Goal: Task Accomplishment & Management: Manage account settings

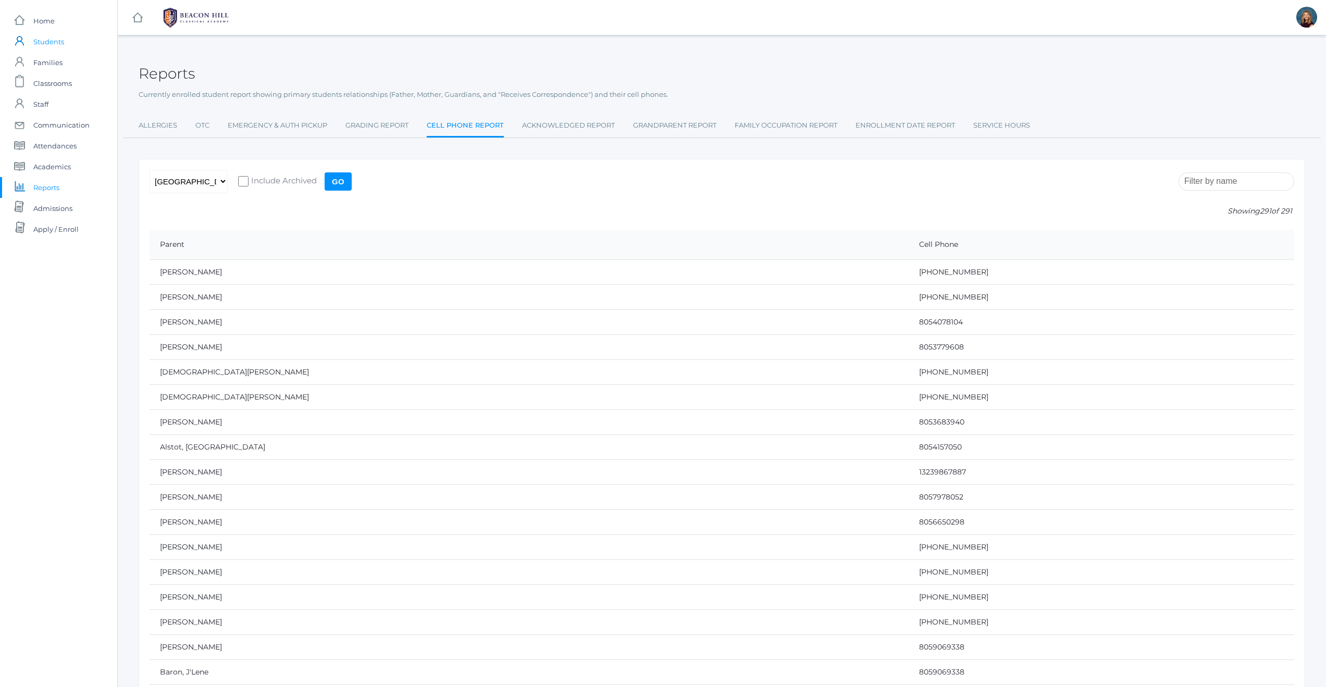
click at [52, 42] on span "Students" at bounding box center [48, 41] width 31 height 21
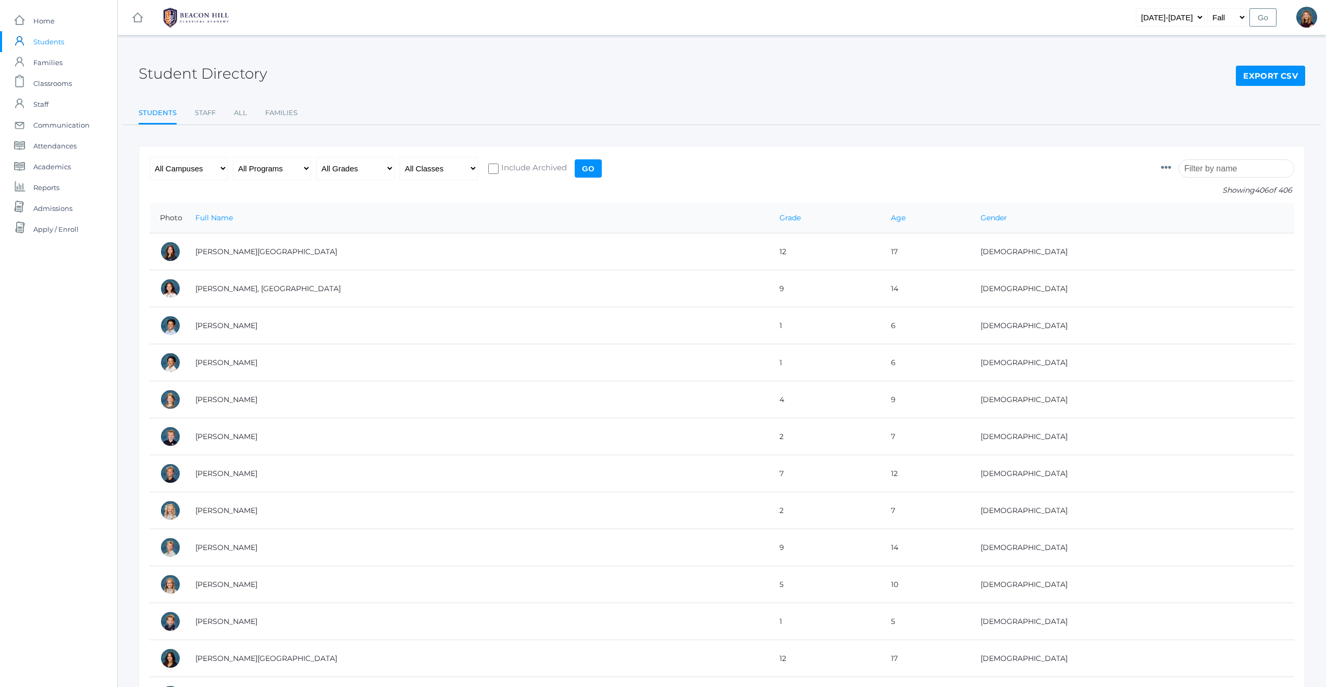
click at [1238, 167] on input "search" at bounding box center [1237, 168] width 116 height 18
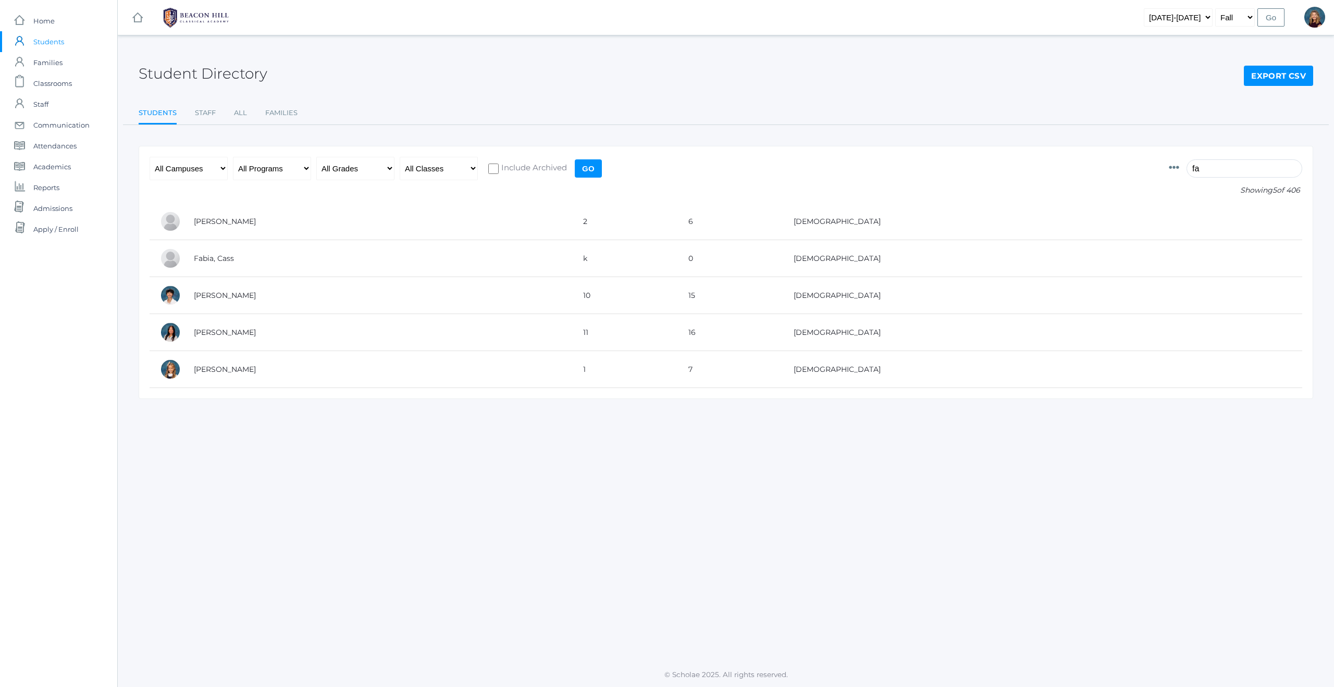
type input "f"
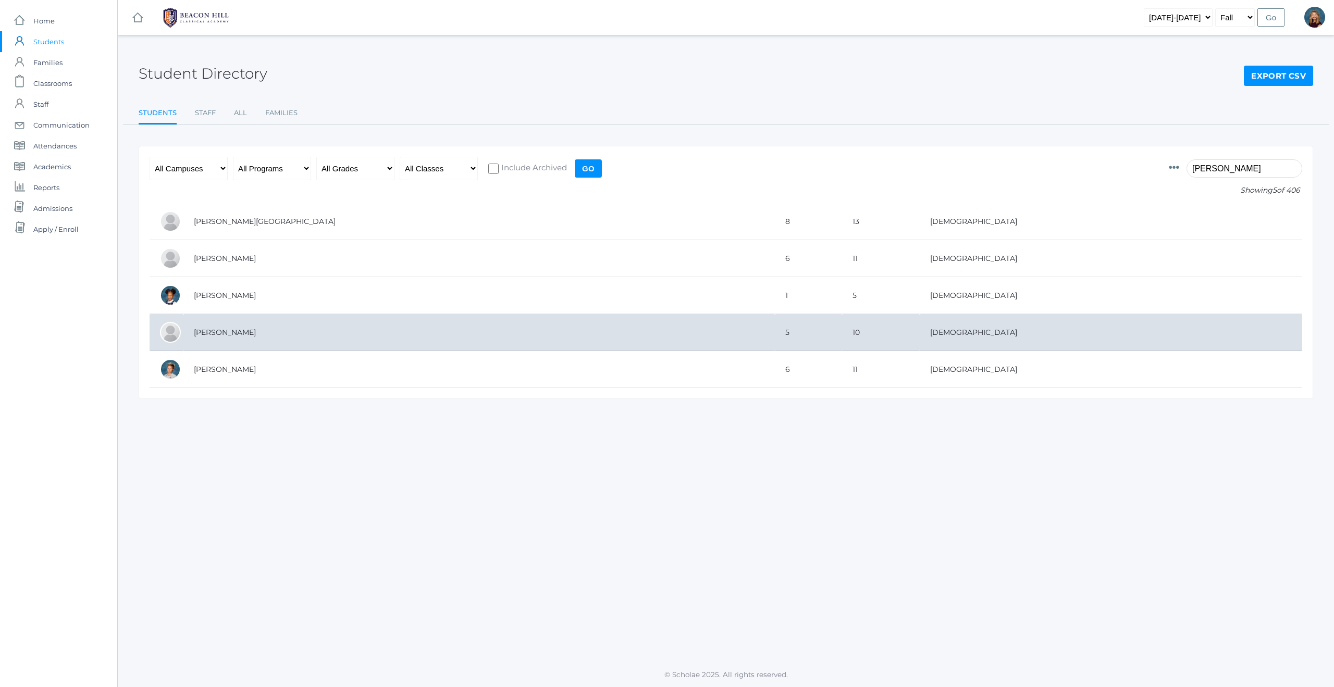
type input "harris"
click at [227, 334] on td "[PERSON_NAME]" at bounding box center [478, 332] width 591 height 37
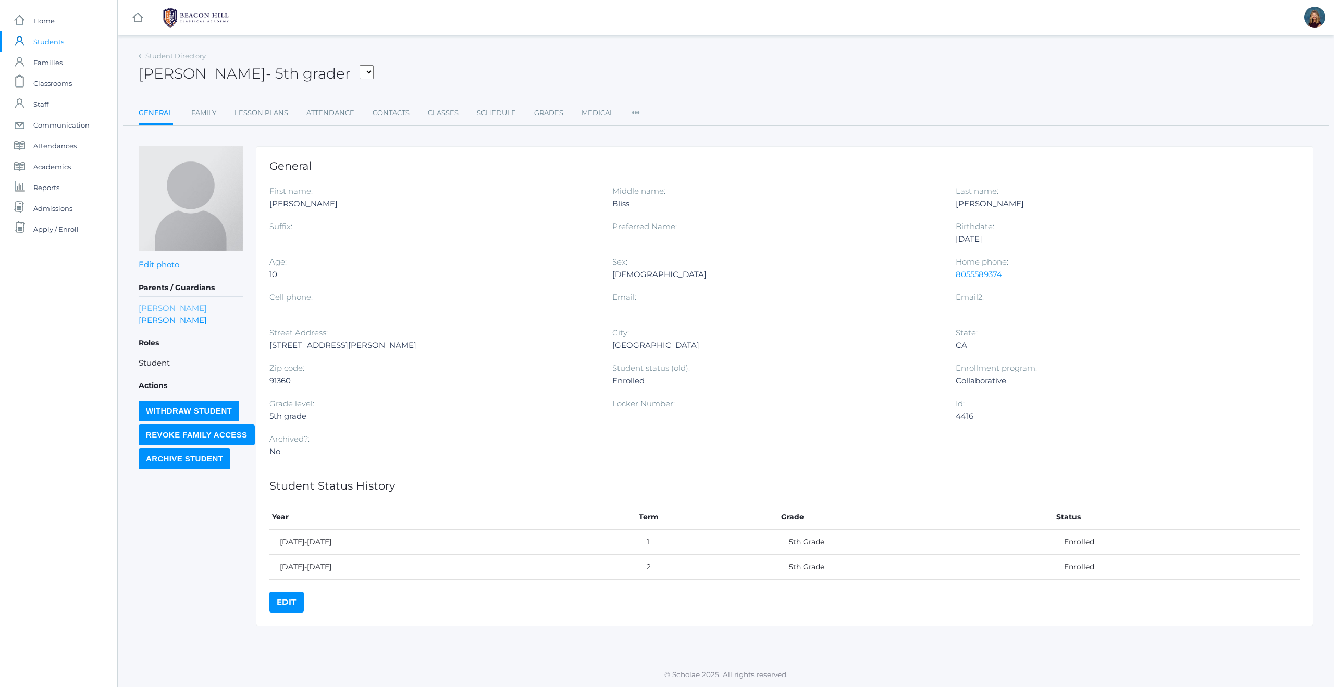
click at [152, 308] on link "[PERSON_NAME]" at bounding box center [173, 308] width 68 height 12
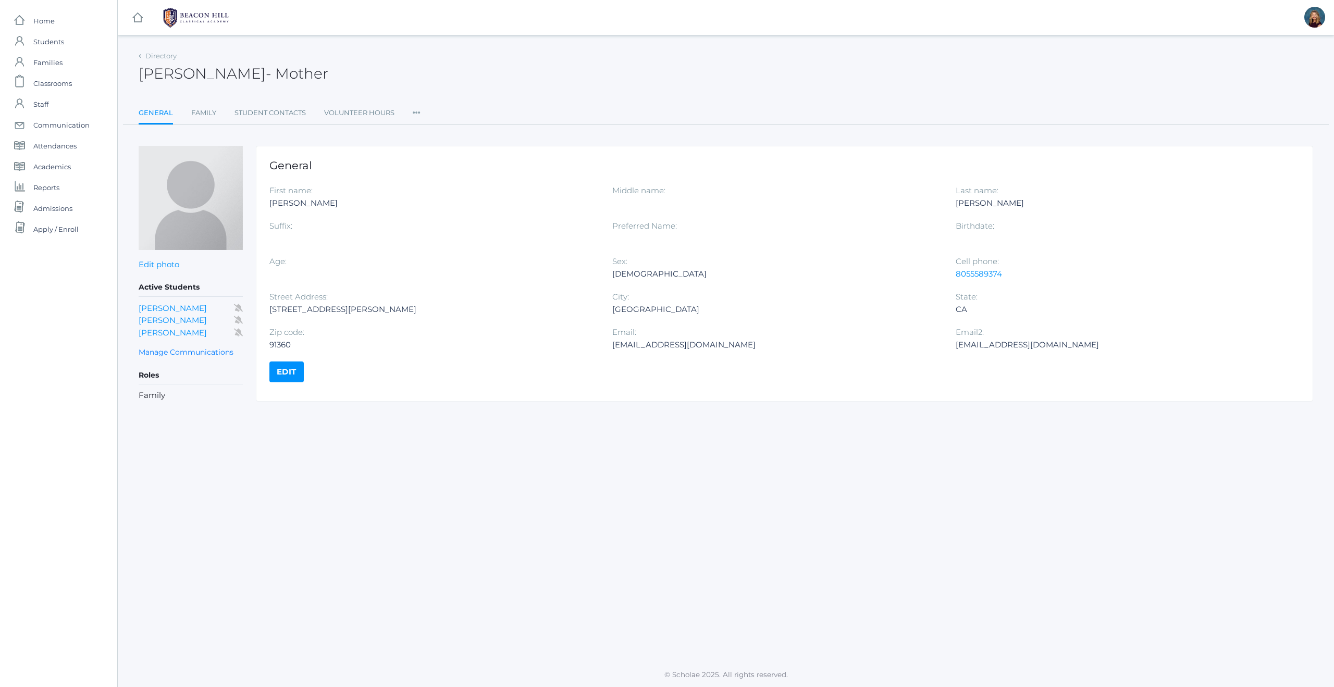
click at [413, 112] on icon at bounding box center [417, 110] width 8 height 14
click at [432, 133] on link "Roles" at bounding box center [454, 134] width 63 height 21
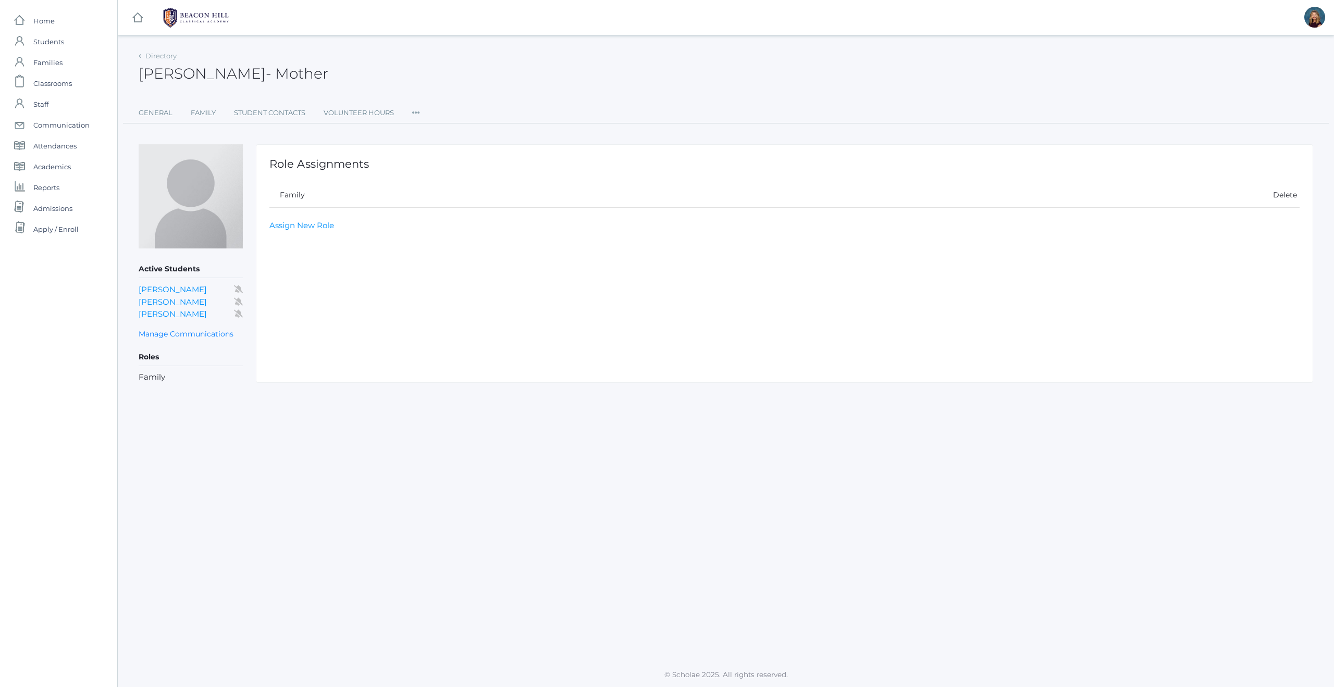
click at [413, 115] on icon at bounding box center [416, 110] width 8 height 14
click at [438, 156] on link "User Access" at bounding box center [454, 156] width 63 height 21
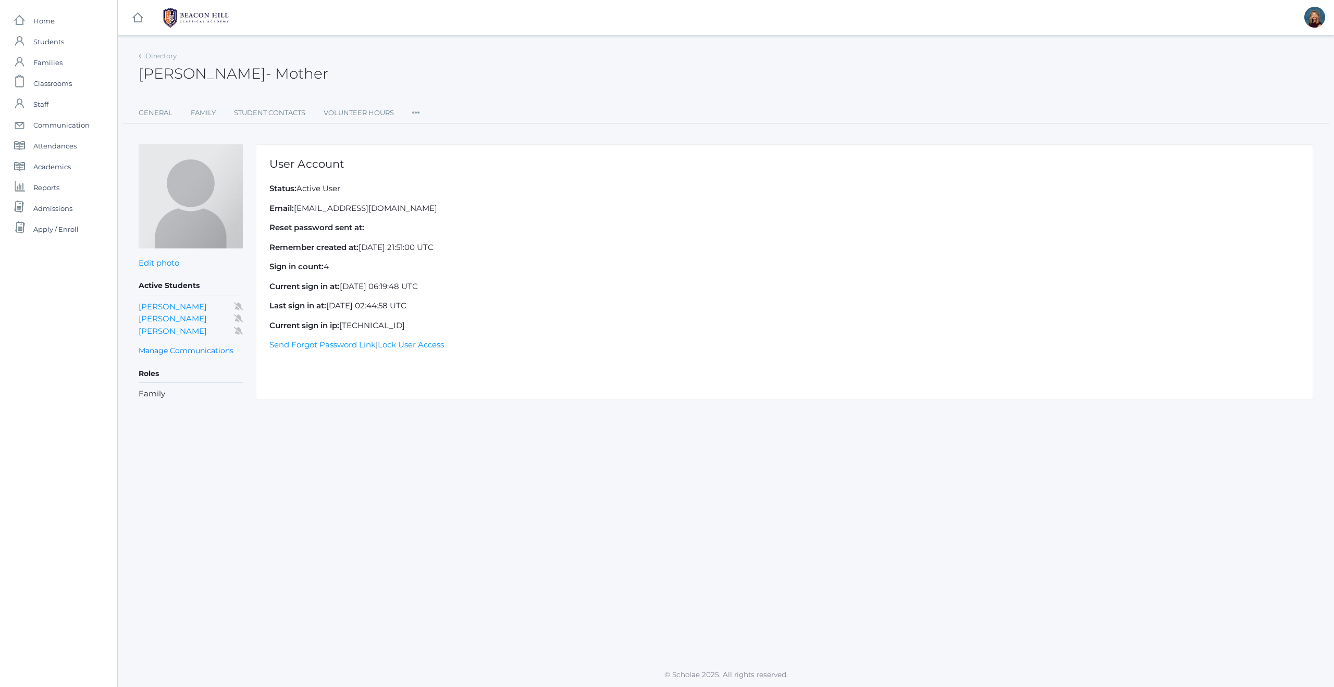
click at [414, 112] on icon at bounding box center [416, 110] width 8 height 14
click at [449, 178] on link "Permissions" at bounding box center [454, 177] width 63 height 21
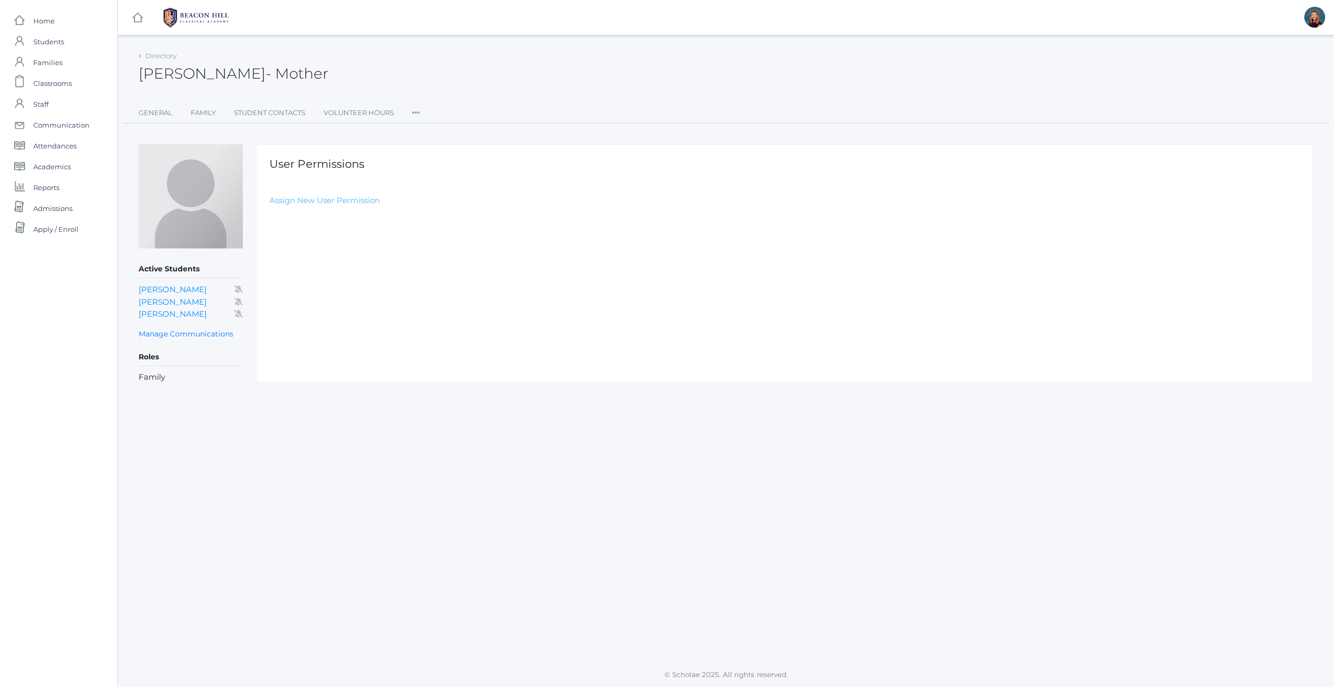
click at [354, 201] on link "Assign New User Permission" at bounding box center [324, 200] width 110 height 10
click at [401, 228] on select "Select Permission Accounting Admin Academic Admin Transcript Admin Admissions A…" at bounding box center [524, 225] width 510 height 23
select select "9"
click at [335, 257] on input "Assign User Permission" at bounding box center [326, 256] width 115 height 17
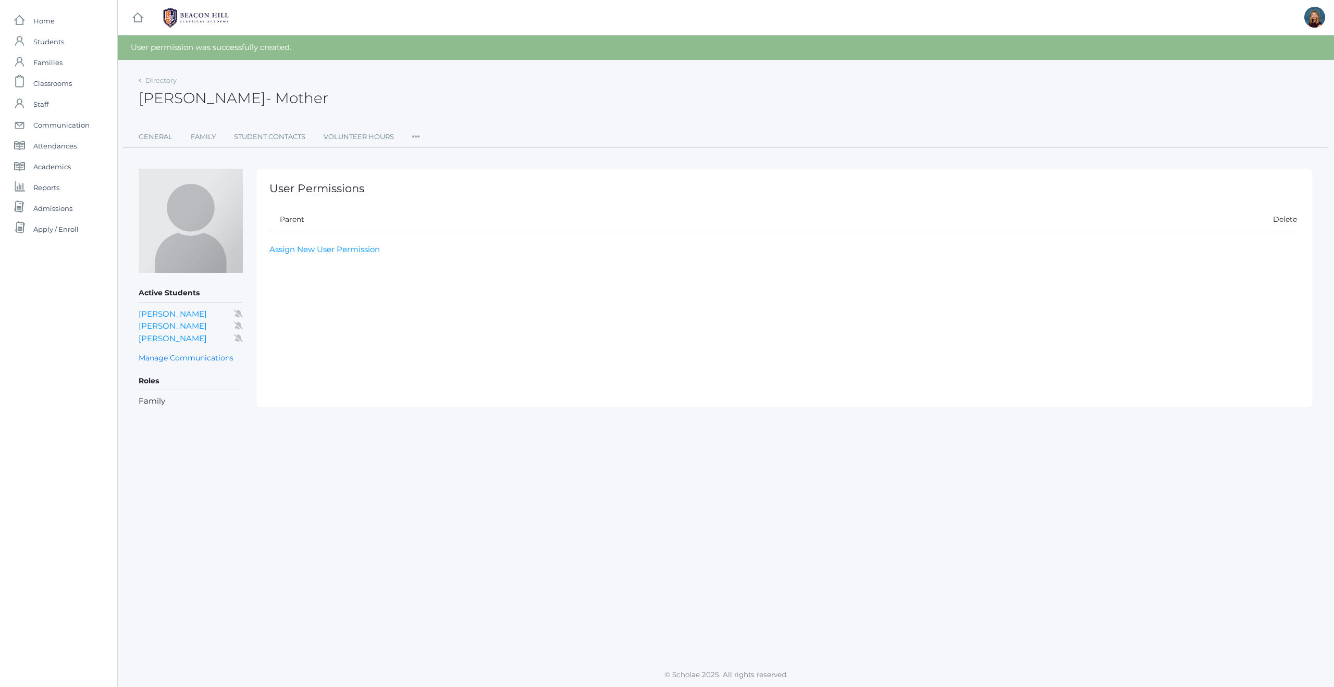
click at [418, 135] on icon at bounding box center [416, 134] width 8 height 14
click at [449, 181] on link "User Access" at bounding box center [454, 179] width 63 height 21
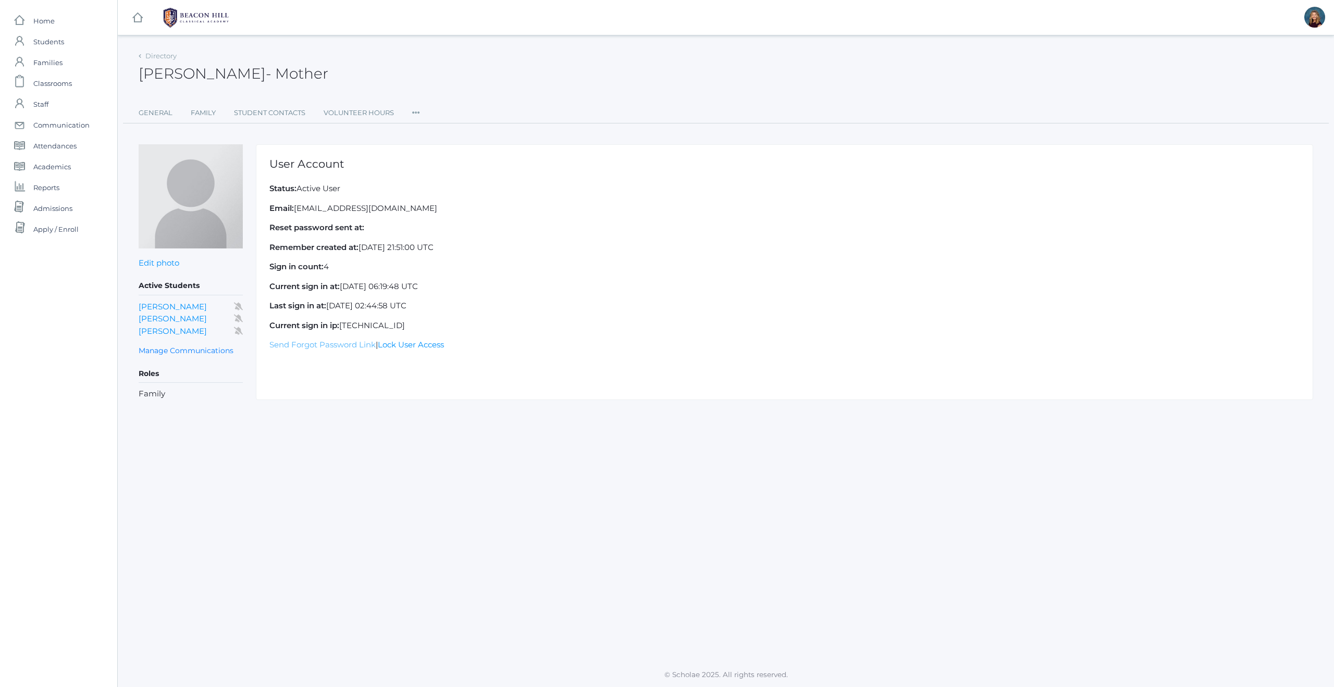
click at [307, 346] on link "Send Forgot Password Link" at bounding box center [322, 345] width 106 height 10
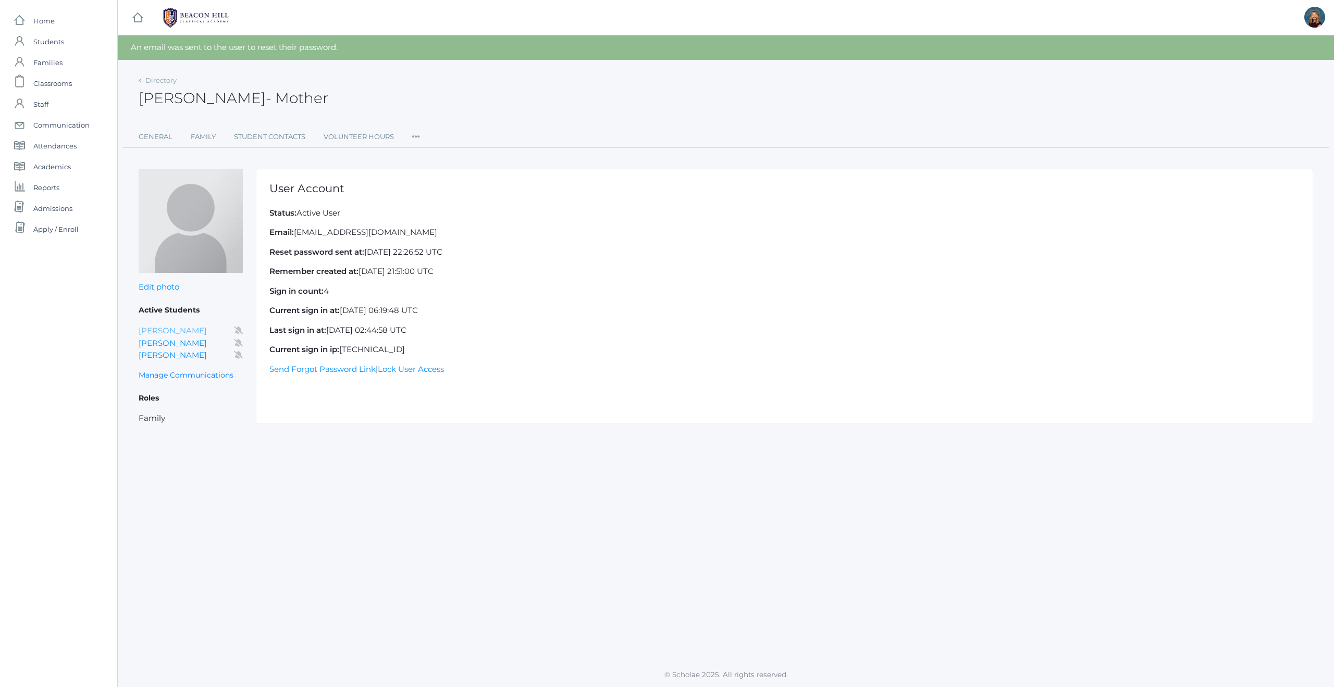
click at [152, 329] on link "[PERSON_NAME]" at bounding box center [173, 331] width 68 height 10
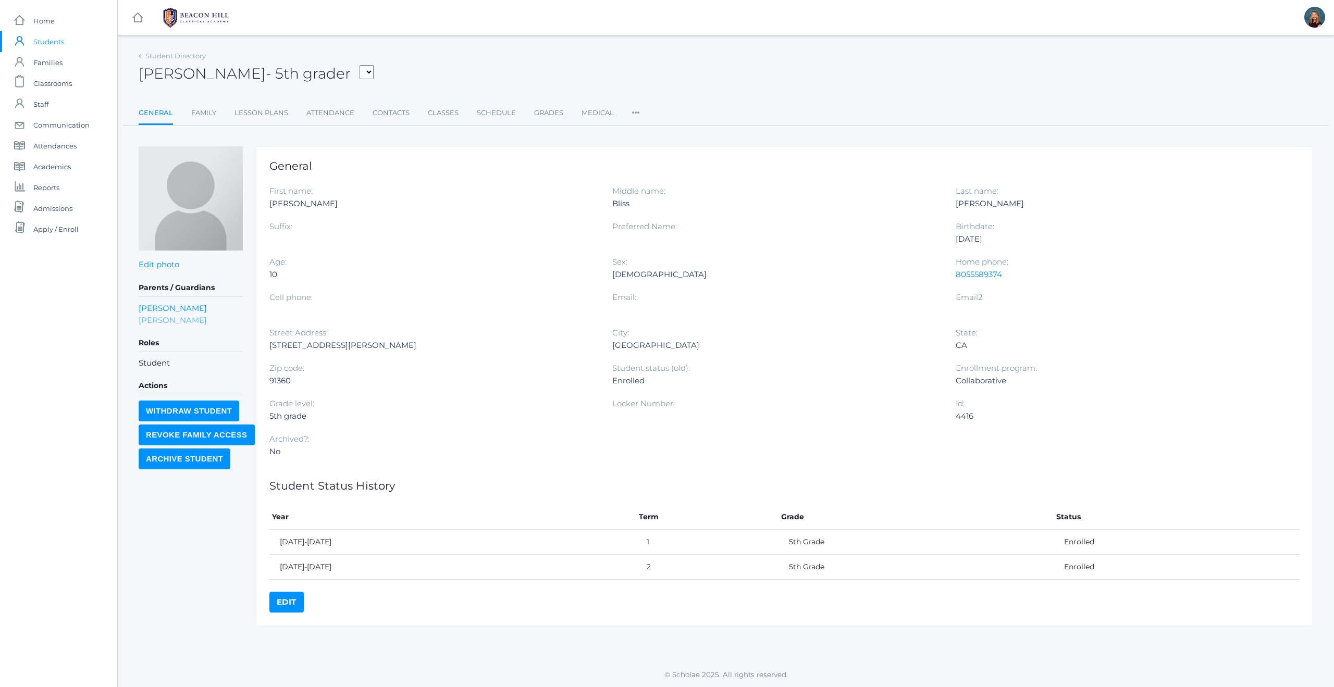
click at [153, 323] on link "Sean Harris" at bounding box center [173, 320] width 68 height 12
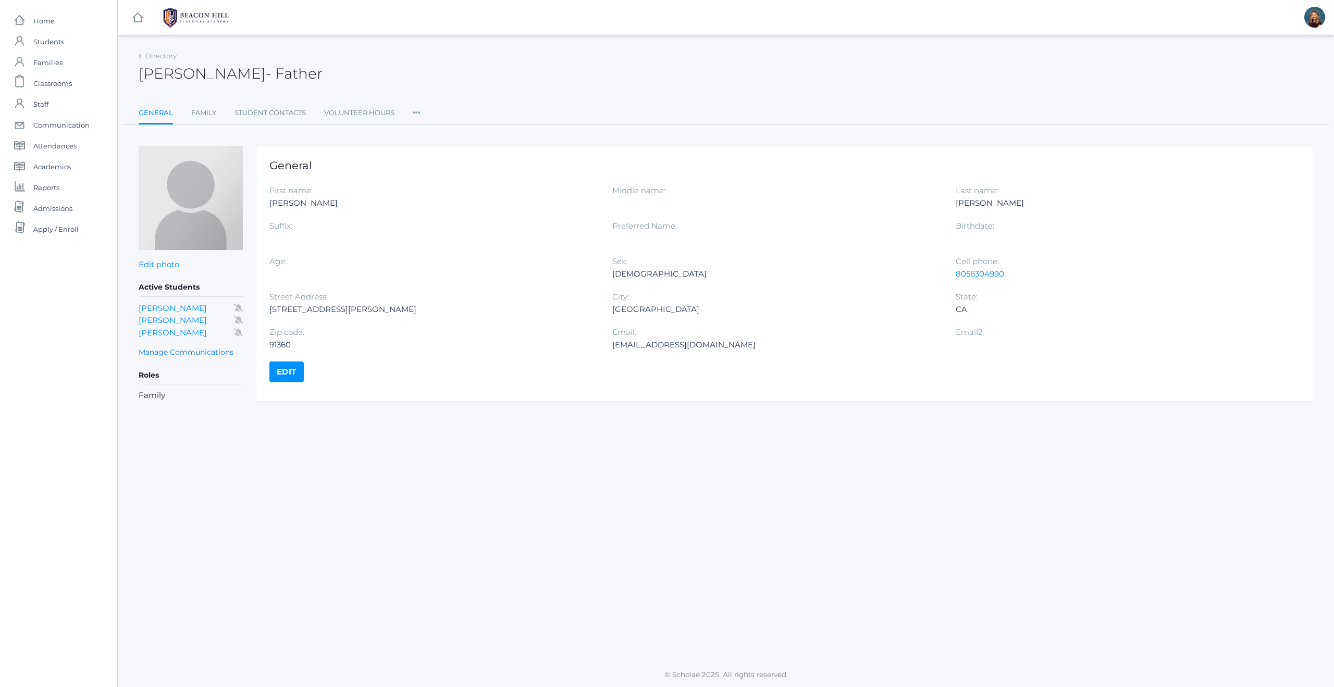
click at [414, 113] on icon at bounding box center [417, 110] width 8 height 14
click at [445, 152] on link "User Access" at bounding box center [454, 155] width 63 height 21
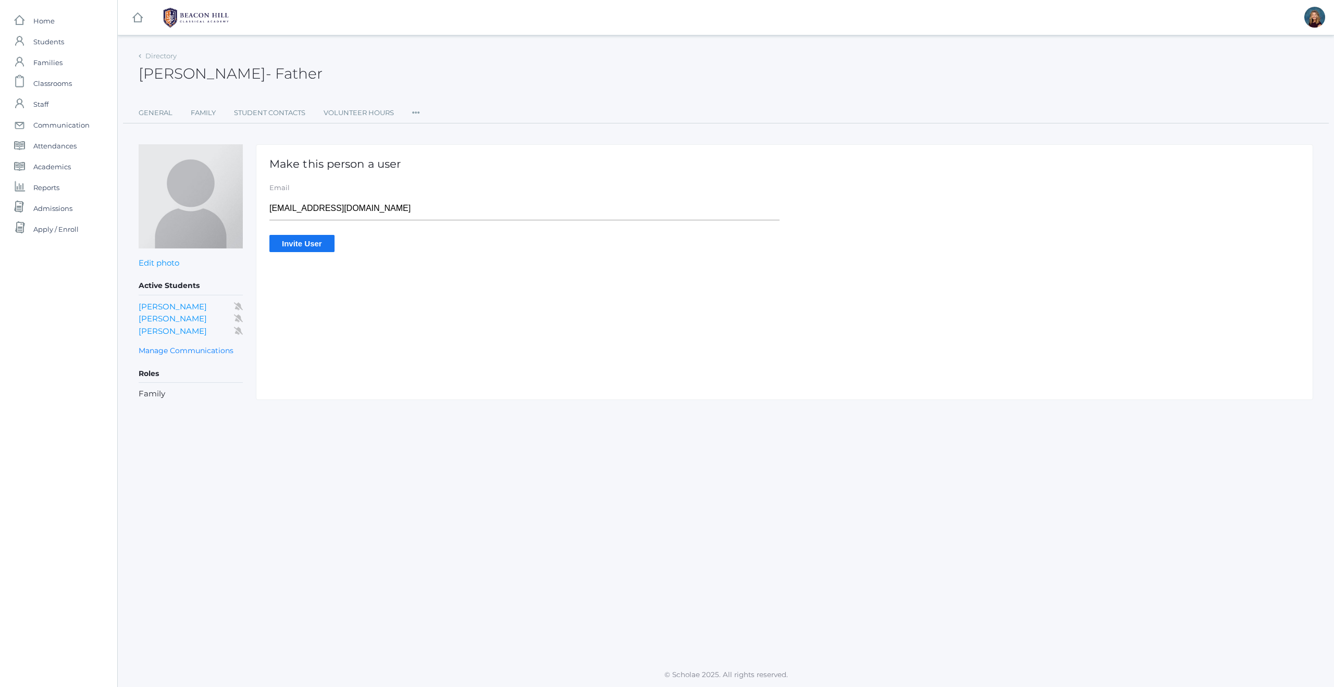
click at [303, 244] on input "Invite User" at bounding box center [301, 243] width 65 height 17
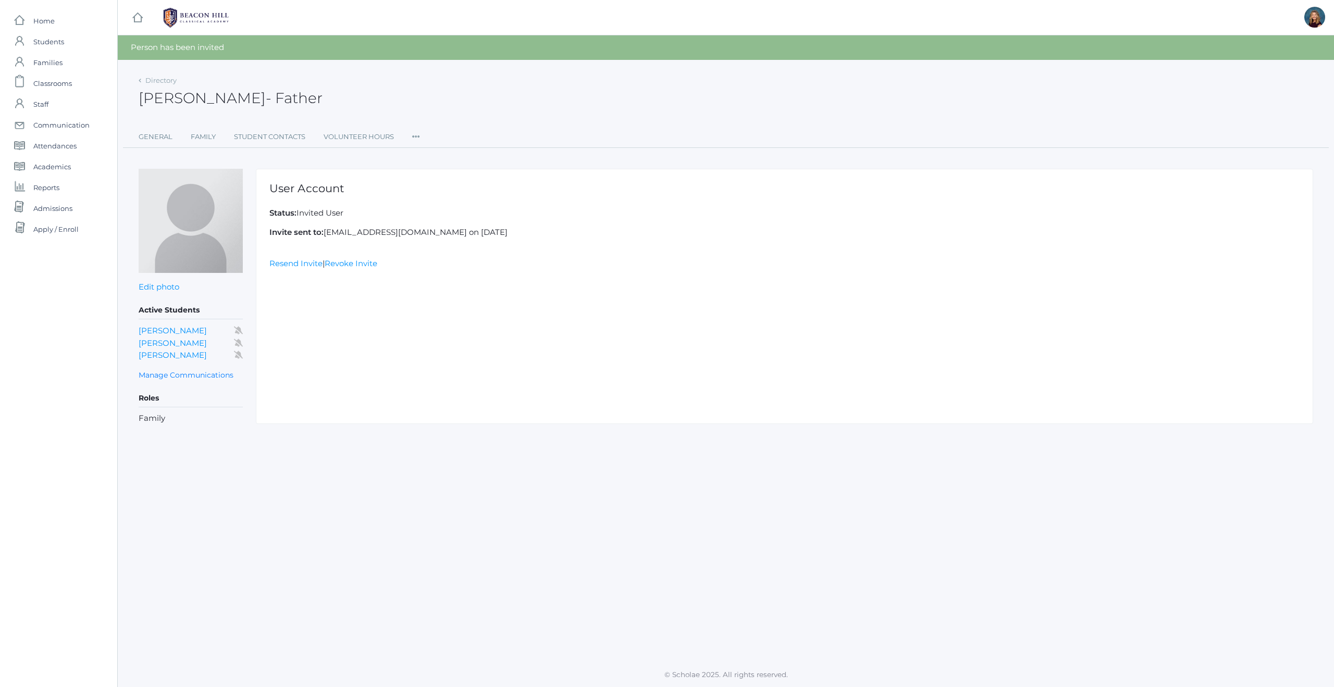
click at [415, 136] on icon at bounding box center [416, 134] width 8 height 14
click at [425, 158] on link "Roles" at bounding box center [454, 159] width 63 height 21
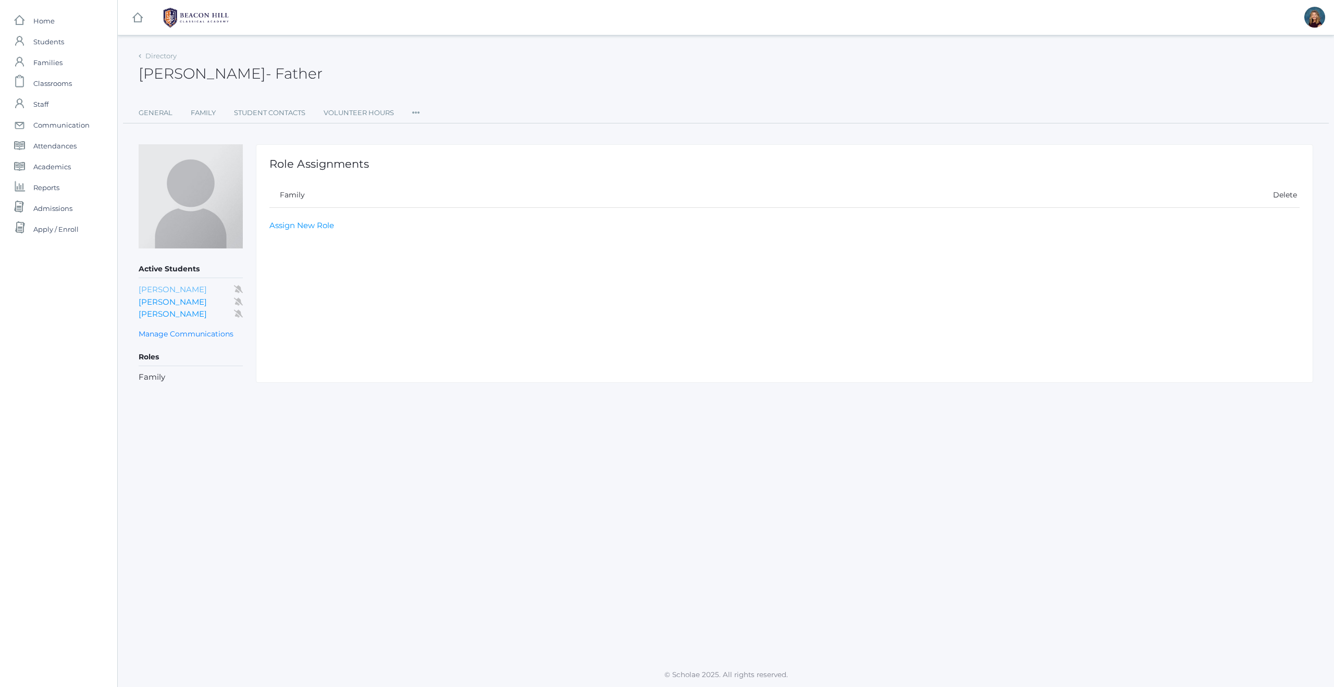
click at [165, 289] on link "[PERSON_NAME]" at bounding box center [173, 290] width 68 height 10
